Goal: Navigation & Orientation: Find specific page/section

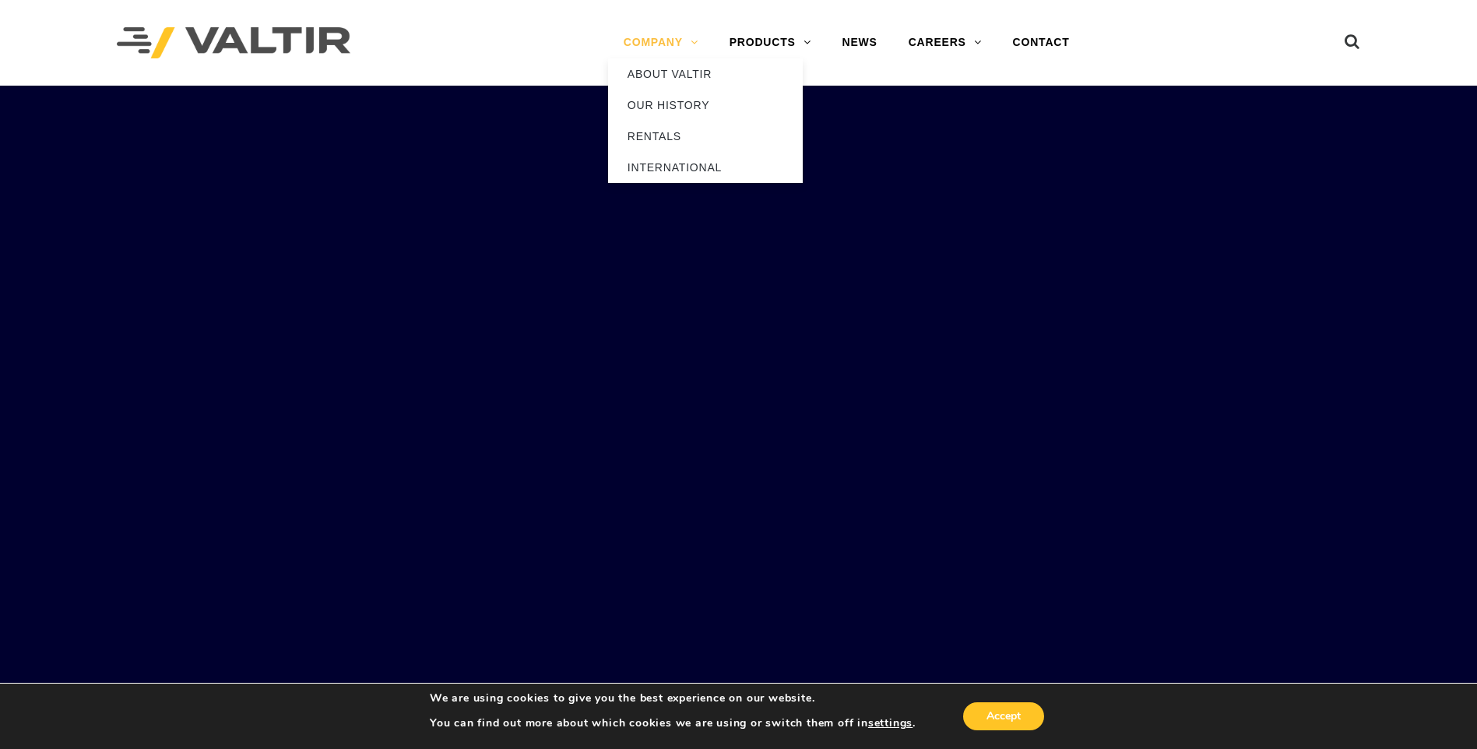
click at [677, 49] on link "COMPANY" at bounding box center [661, 42] width 106 height 31
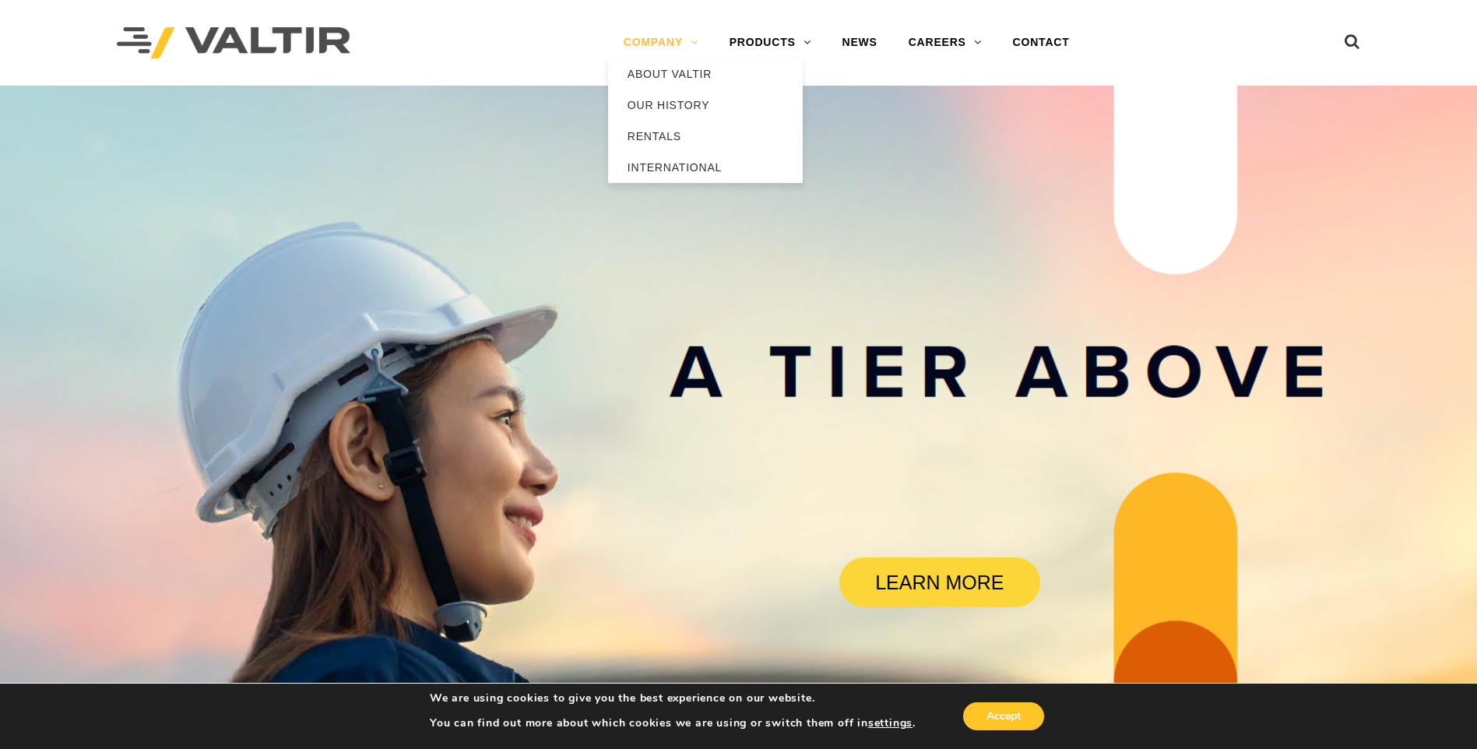
click at [674, 37] on link "COMPANY" at bounding box center [661, 42] width 106 height 31
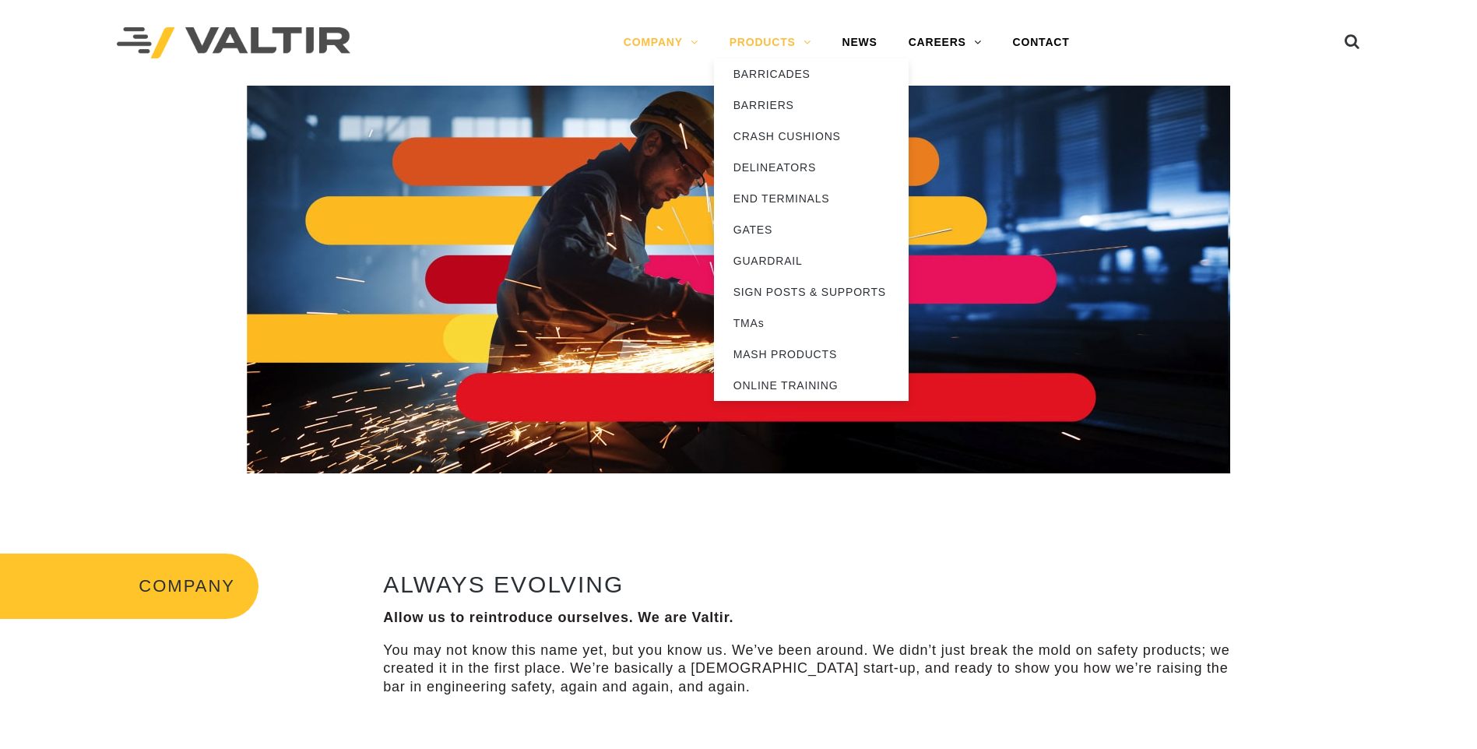
click at [811, 40] on link "PRODUCTS" at bounding box center [770, 42] width 113 height 31
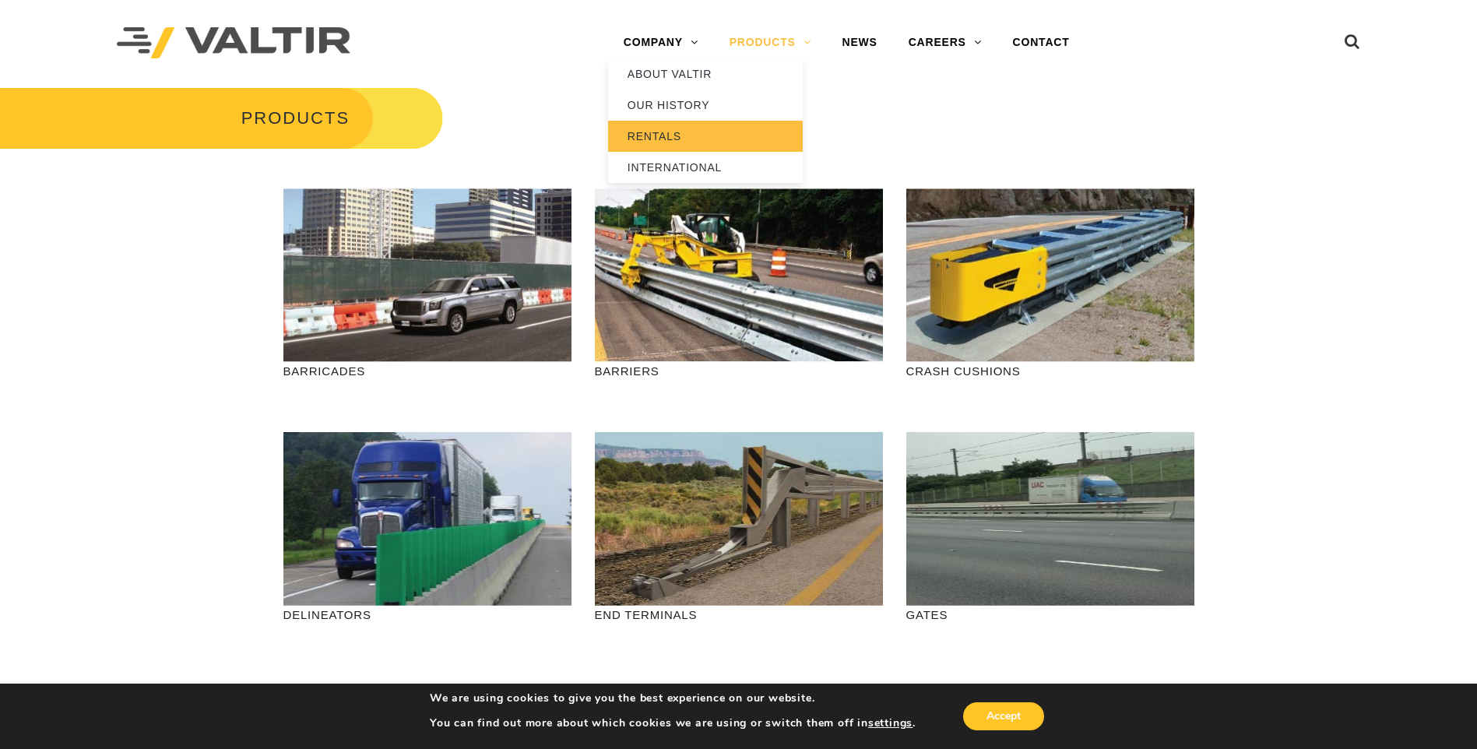
click at [661, 137] on link "RENTALS" at bounding box center [705, 136] width 195 height 31
